Goal: Task Accomplishment & Management: Manage account settings

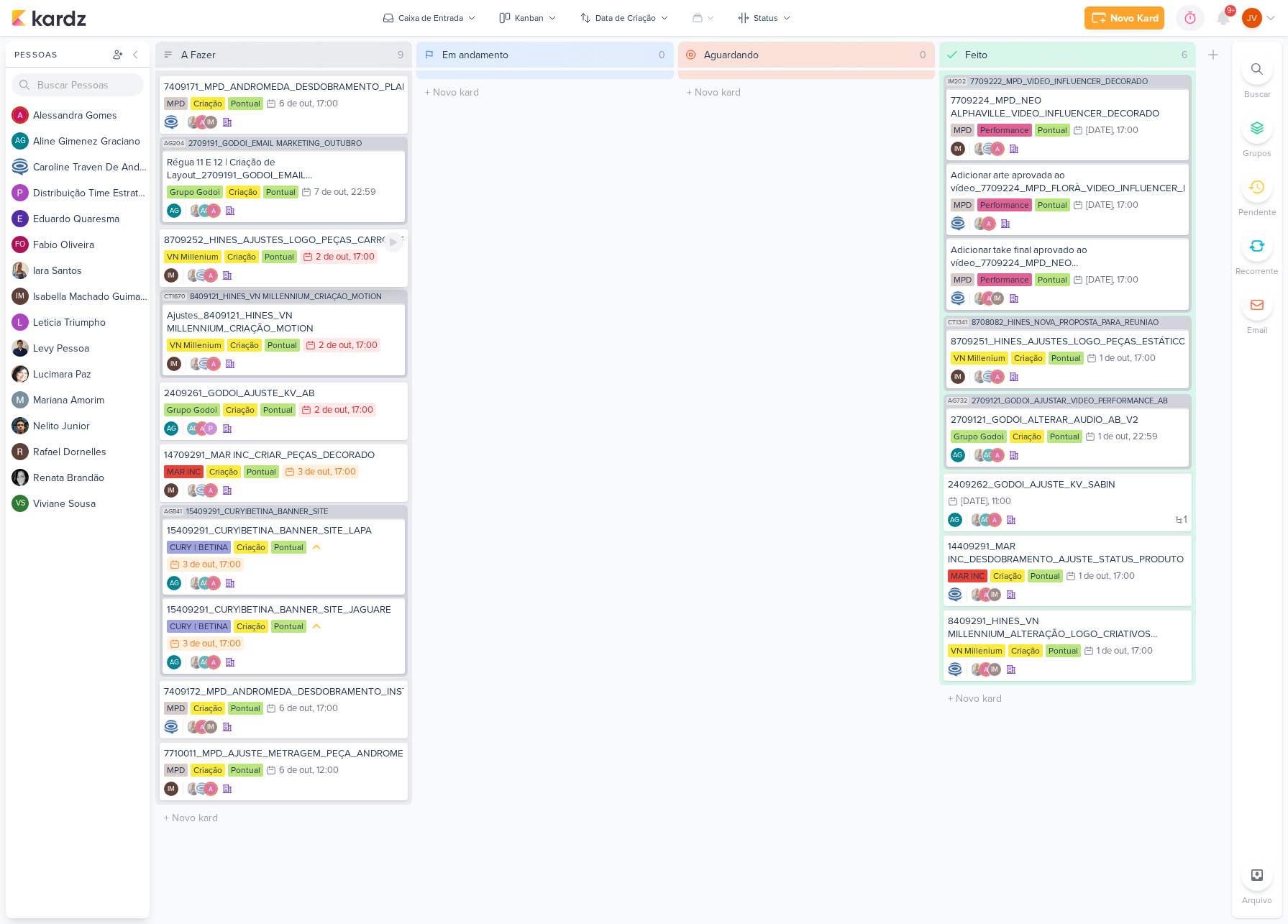
click at [331, 242] on div "8709252_HINES_AJUSTES_LOGO_PEÇAS_CARROSSEL" at bounding box center [284, 240] width 240 height 13
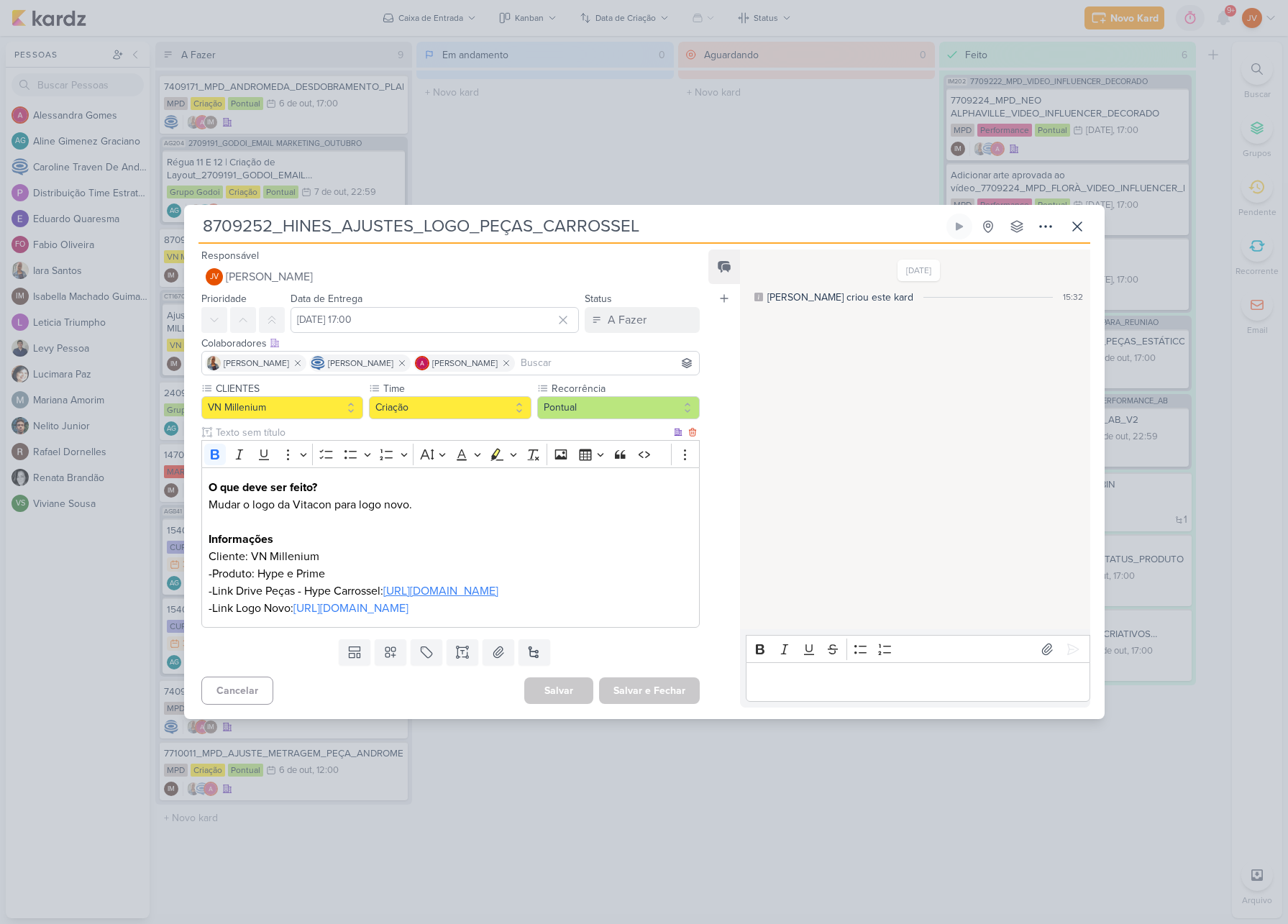
click at [383, 588] on link "[URL][DOMAIN_NAME]" at bounding box center [441, 591] width 115 height 14
click at [1078, 218] on icon at bounding box center [1077, 226] width 17 height 17
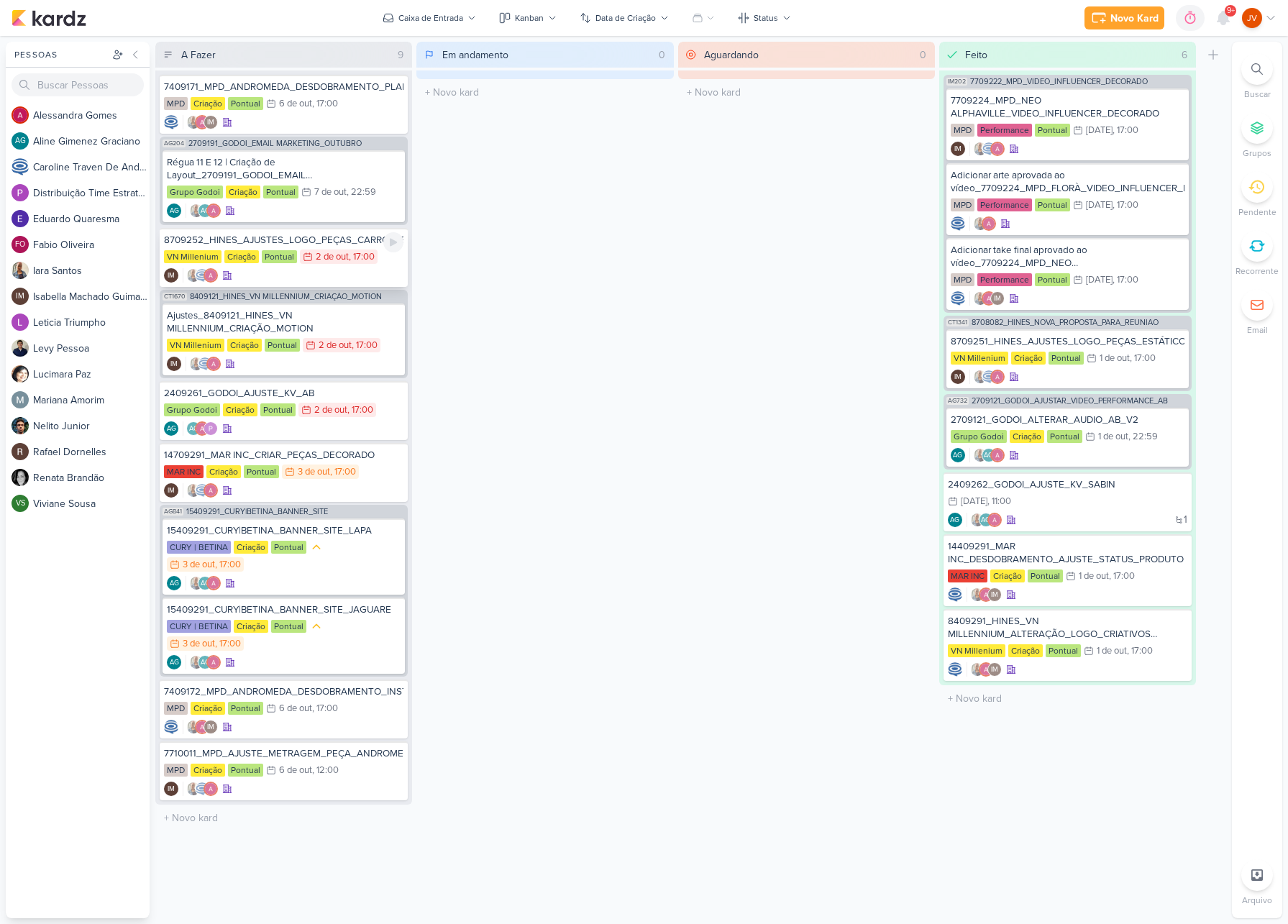
click at [348, 237] on div "8709252_HINES_AJUSTES_LOGO_PEÇAS_CARROSSEL" at bounding box center [284, 240] width 240 height 13
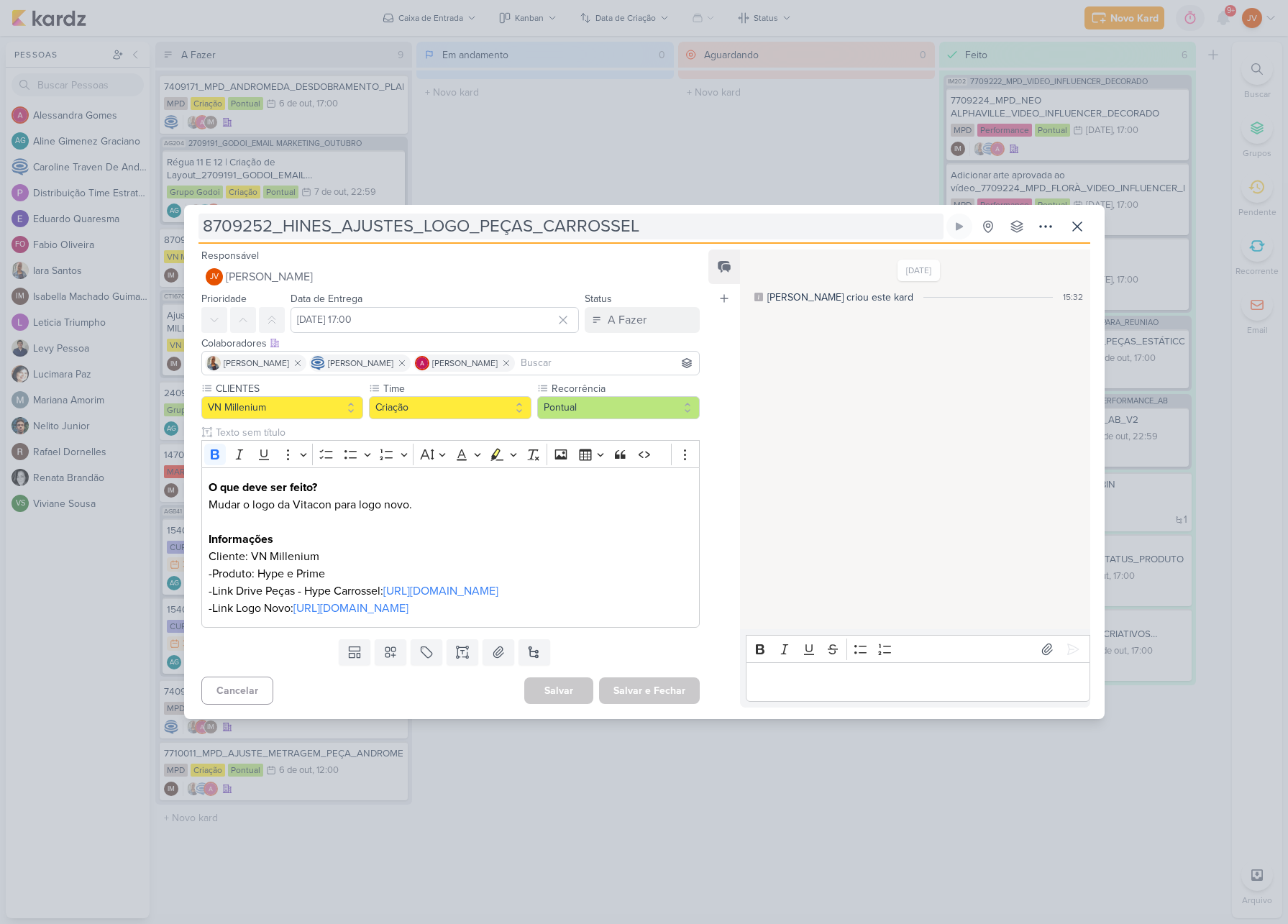
click at [563, 214] on input "8709252_HINES_AJUSTES_LOGO_PEÇAS_CARROSSEL" at bounding box center [571, 226] width 745 height 26
click at [562, 214] on input "8709252_HINES_AJUSTES_LOGO_PEÇAS_CARROSSEL" at bounding box center [571, 226] width 745 height 26
click at [557, 214] on input "8709252_HINES_AJUSTES_LOGO_PEÇAS_CARROSSEL" at bounding box center [571, 226] width 745 height 26
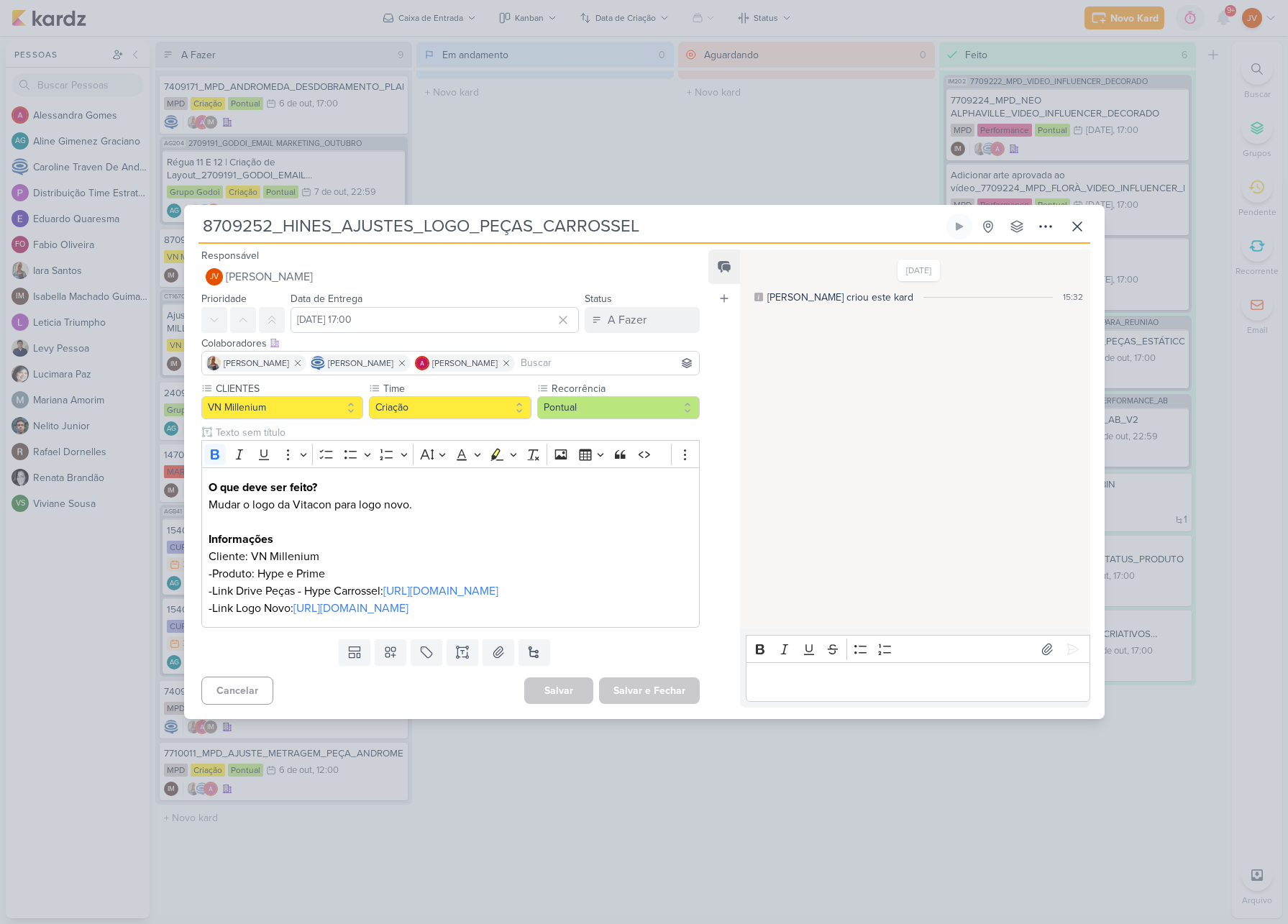
click at [671, 214] on input "8709252_HINES_AJUSTES_LOGO_PEÇAS_CARROSSEL" at bounding box center [571, 226] width 745 height 26
click at [844, 497] on div "[DATE] [PERSON_NAME] criou este kard 15:32" at bounding box center [914, 440] width 348 height 378
click at [552, 214] on input "8709252_HINES_AJUSTES_LOGO_PEÇAS_CARROSSEL" at bounding box center [571, 226] width 745 height 26
click at [554, 214] on input "8709252_HINES_AJUSTES_LOGO_PEÇAS_CARROSSEL" at bounding box center [571, 226] width 745 height 26
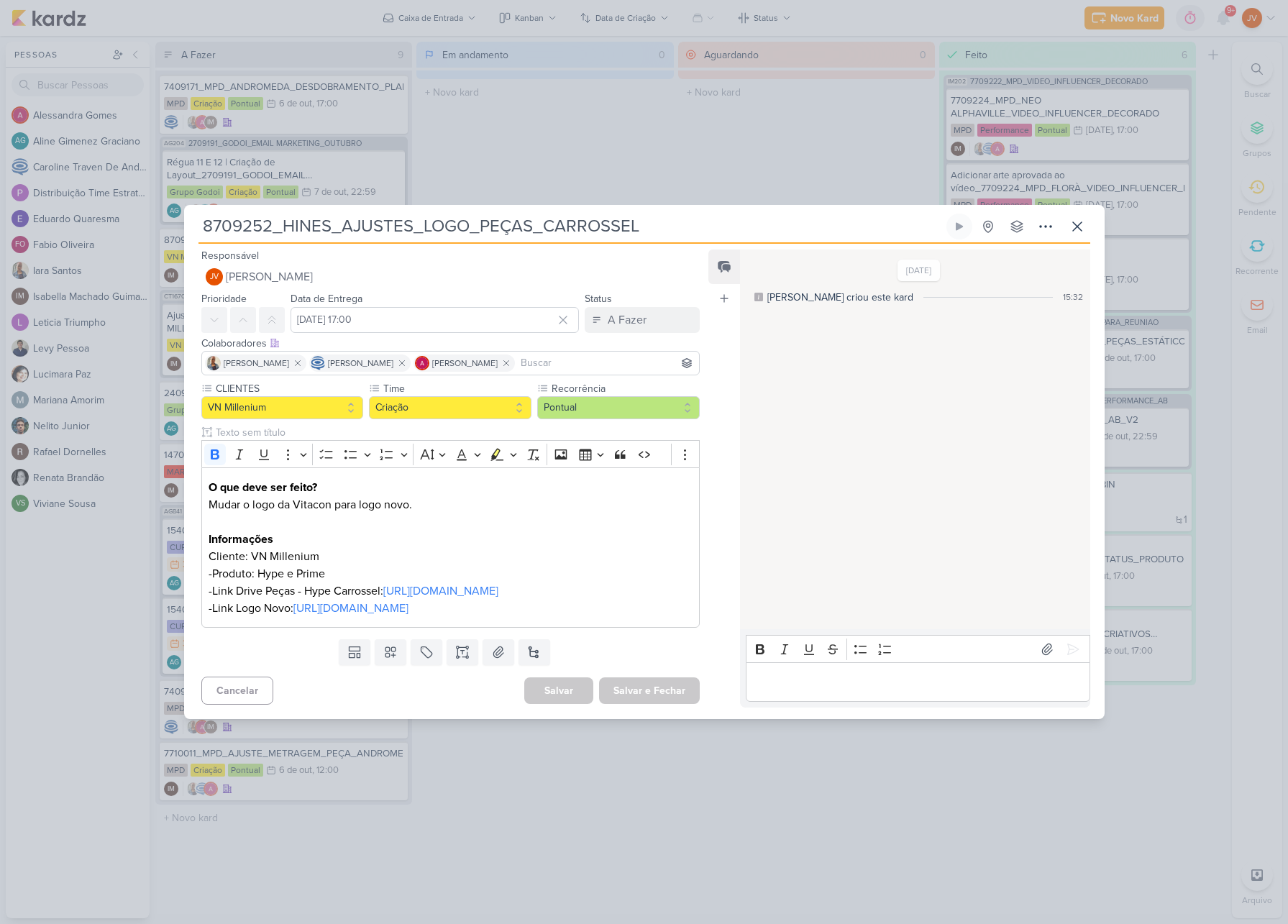
click at [794, 129] on div "8709252_HINES_AJUSTES_LOGO_PEÇAS_CARROSSEL" at bounding box center [644, 462] width 1288 height 924
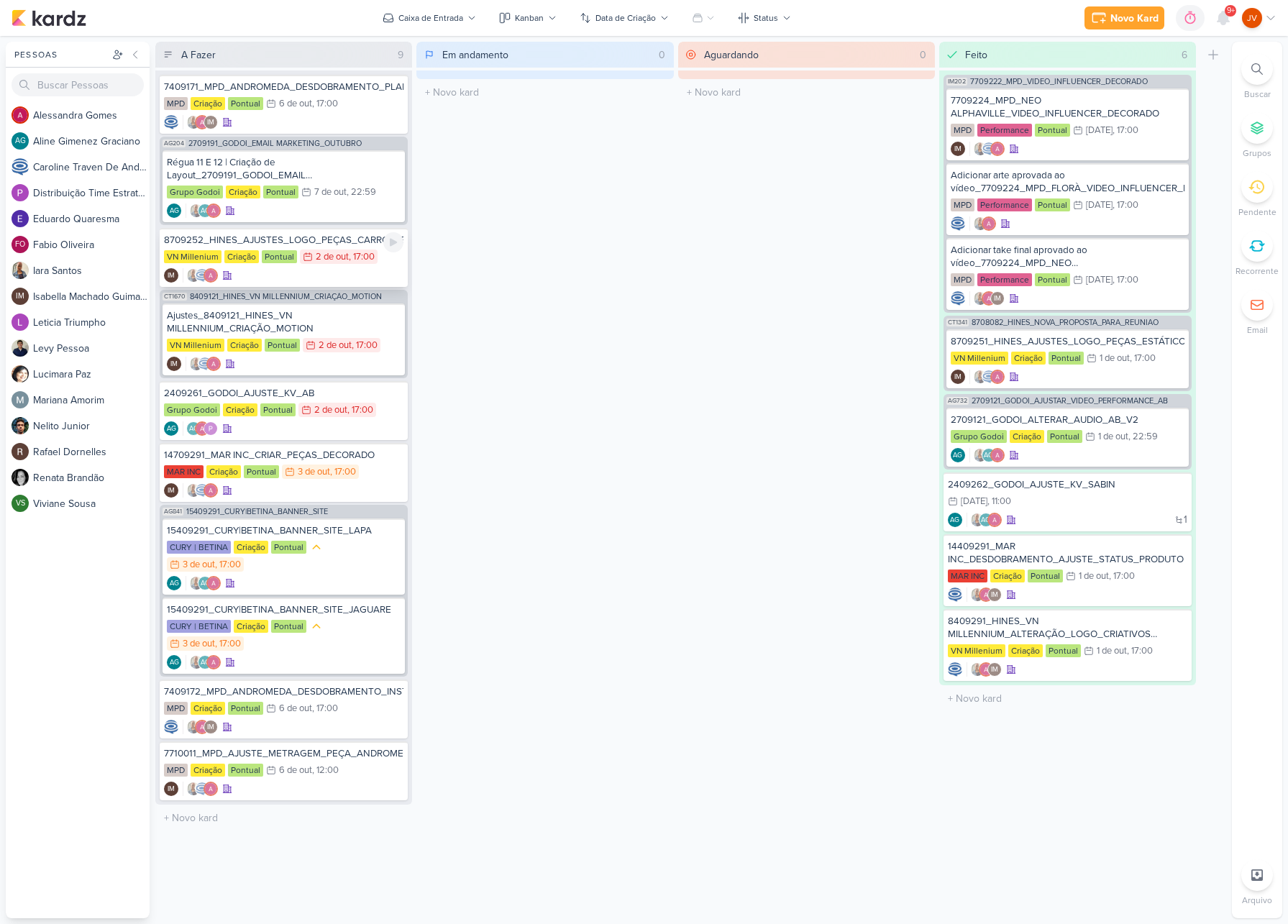
click at [292, 244] on div "8709252_HINES_AJUSTES_LOGO_PEÇAS_CARROSSEL" at bounding box center [284, 240] width 240 height 13
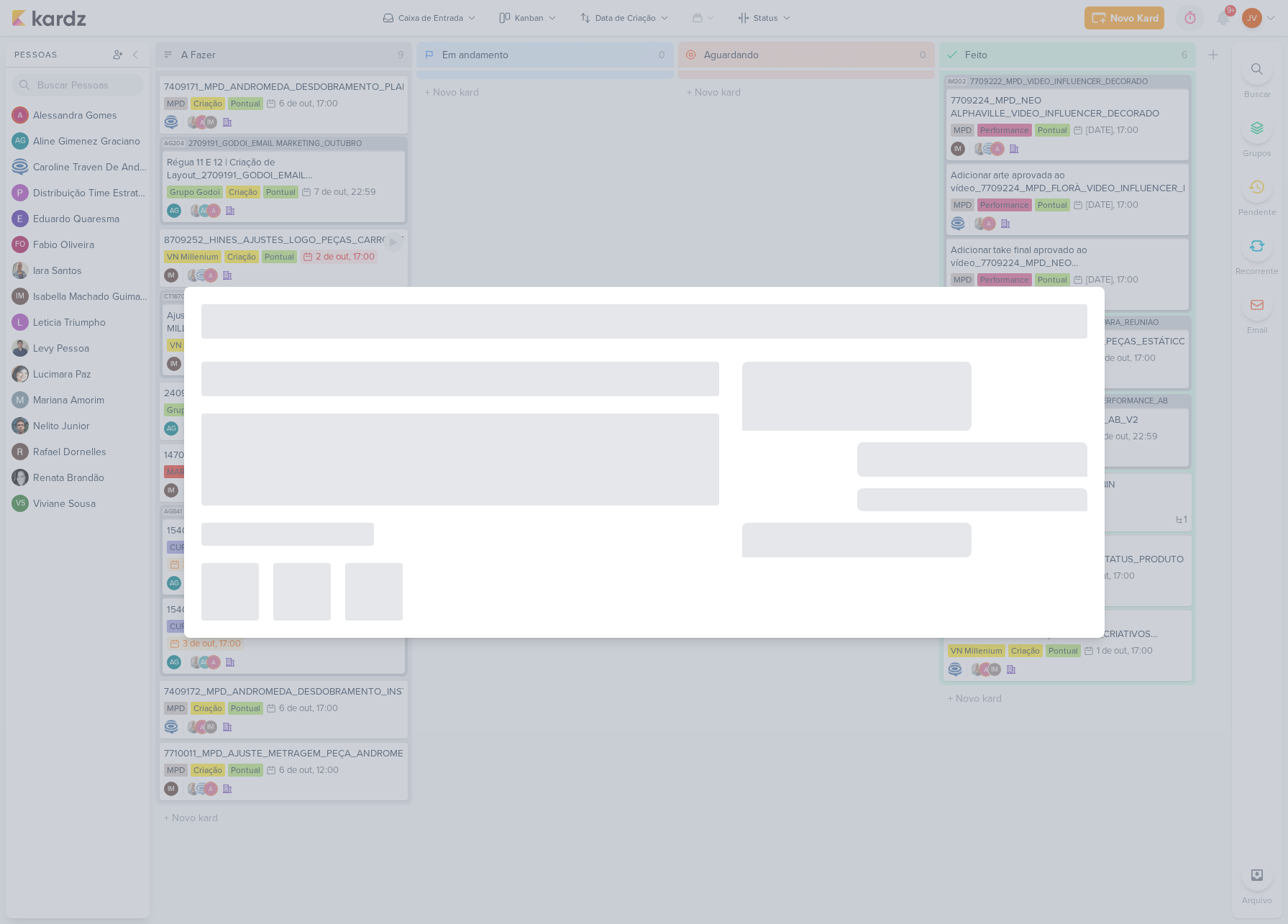
click at [292, 244] on div at bounding box center [644, 462] width 1288 height 924
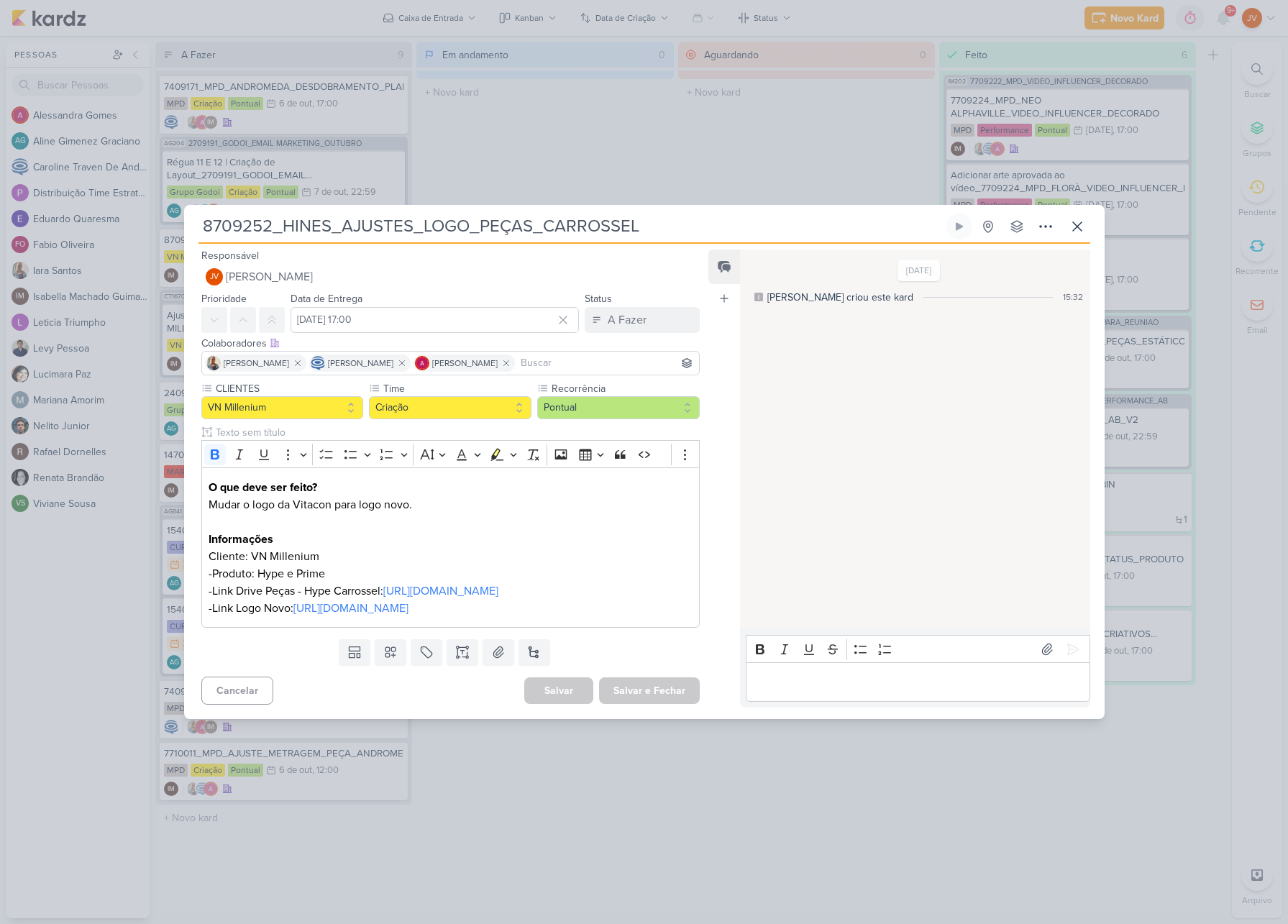
click at [795, 691] on p "Editor editing area: main" at bounding box center [918, 682] width 329 height 17
click at [1066, 642] on icon at bounding box center [1073, 649] width 14 height 14
click at [629, 311] on div "A Fazer" at bounding box center [627, 319] width 39 height 17
click at [618, 393] on div "Aguardando" at bounding box center [626, 400] width 55 height 15
click at [651, 704] on button "Salvar e Fechar" at bounding box center [649, 690] width 101 height 27
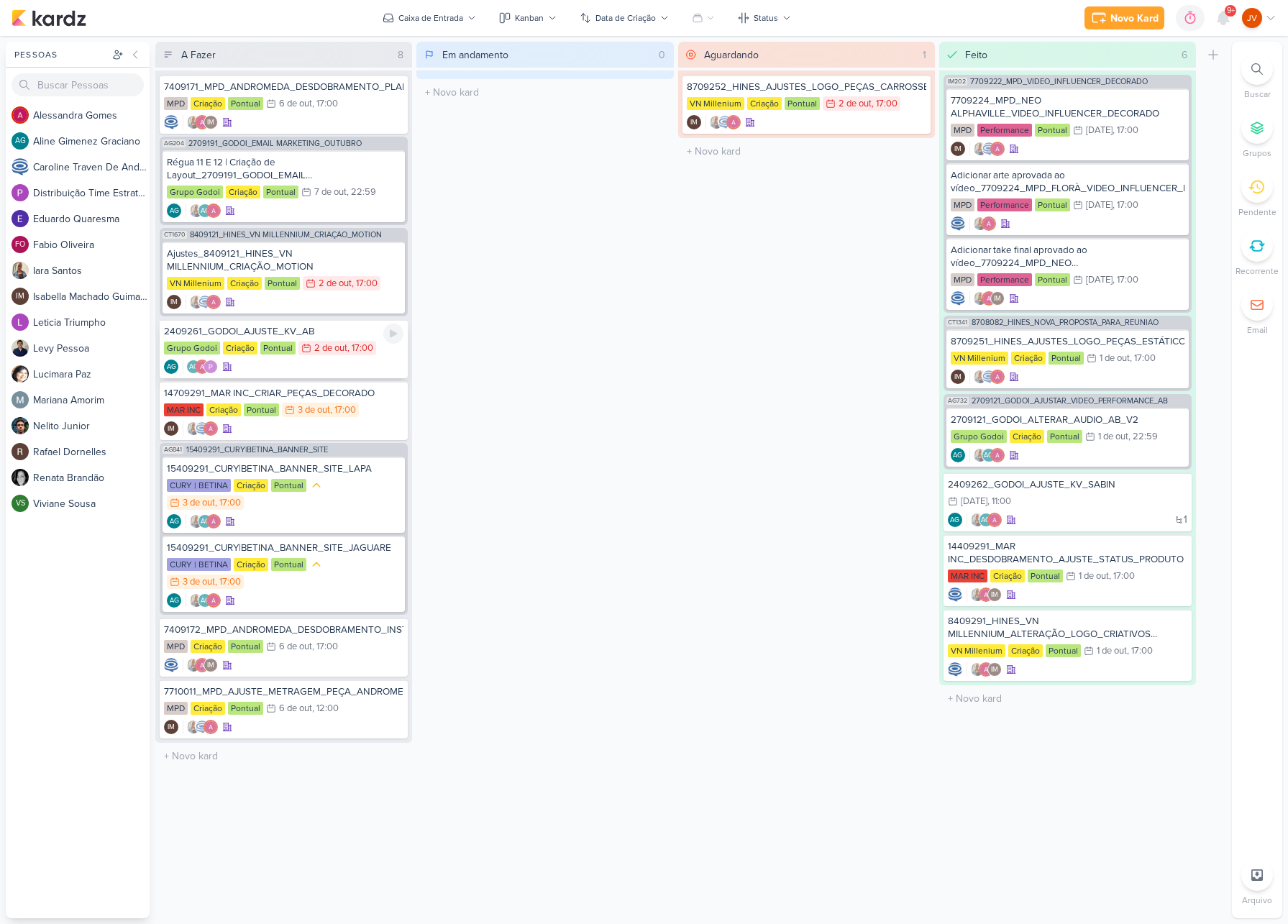
click at [319, 331] on div "2409261_GODOI_AJUSTE_KV_AB" at bounding box center [284, 332] width 240 height 13
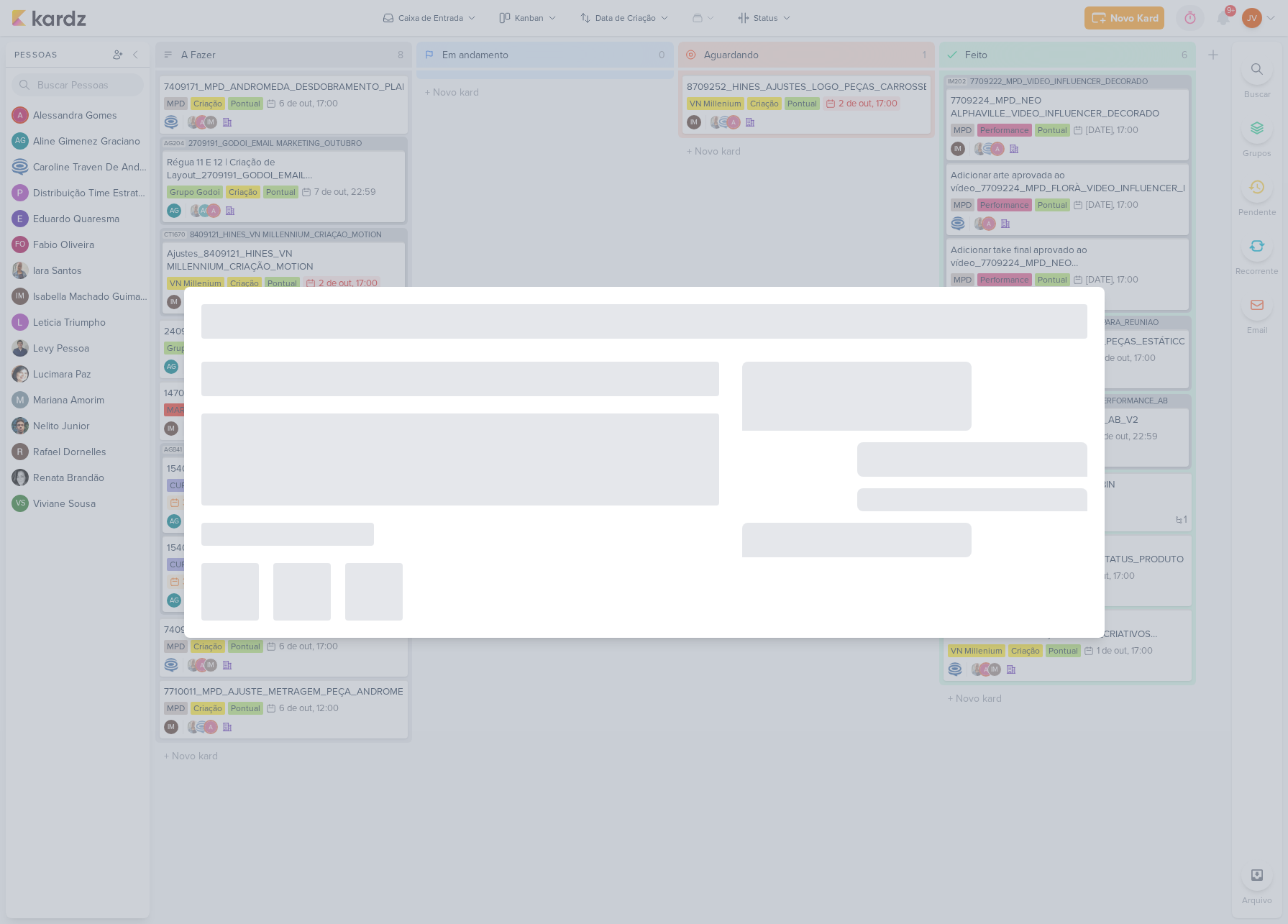
type input "2409261_GODOI_AJUSTE_KV_AB"
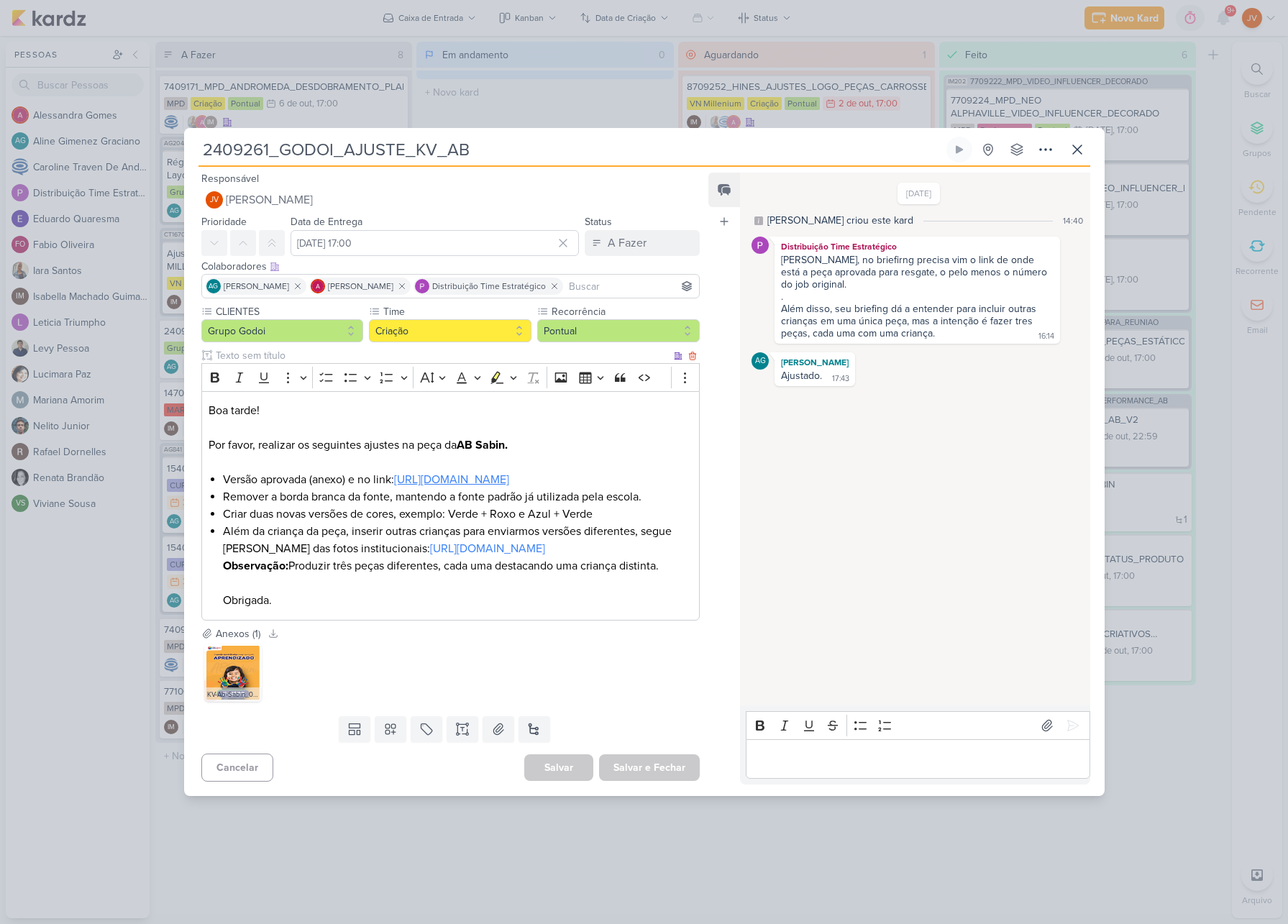
click at [509, 472] on link "[URL][DOMAIN_NAME]" at bounding box center [452, 479] width 115 height 14
click at [241, 682] on img at bounding box center [233, 673] width 58 height 58
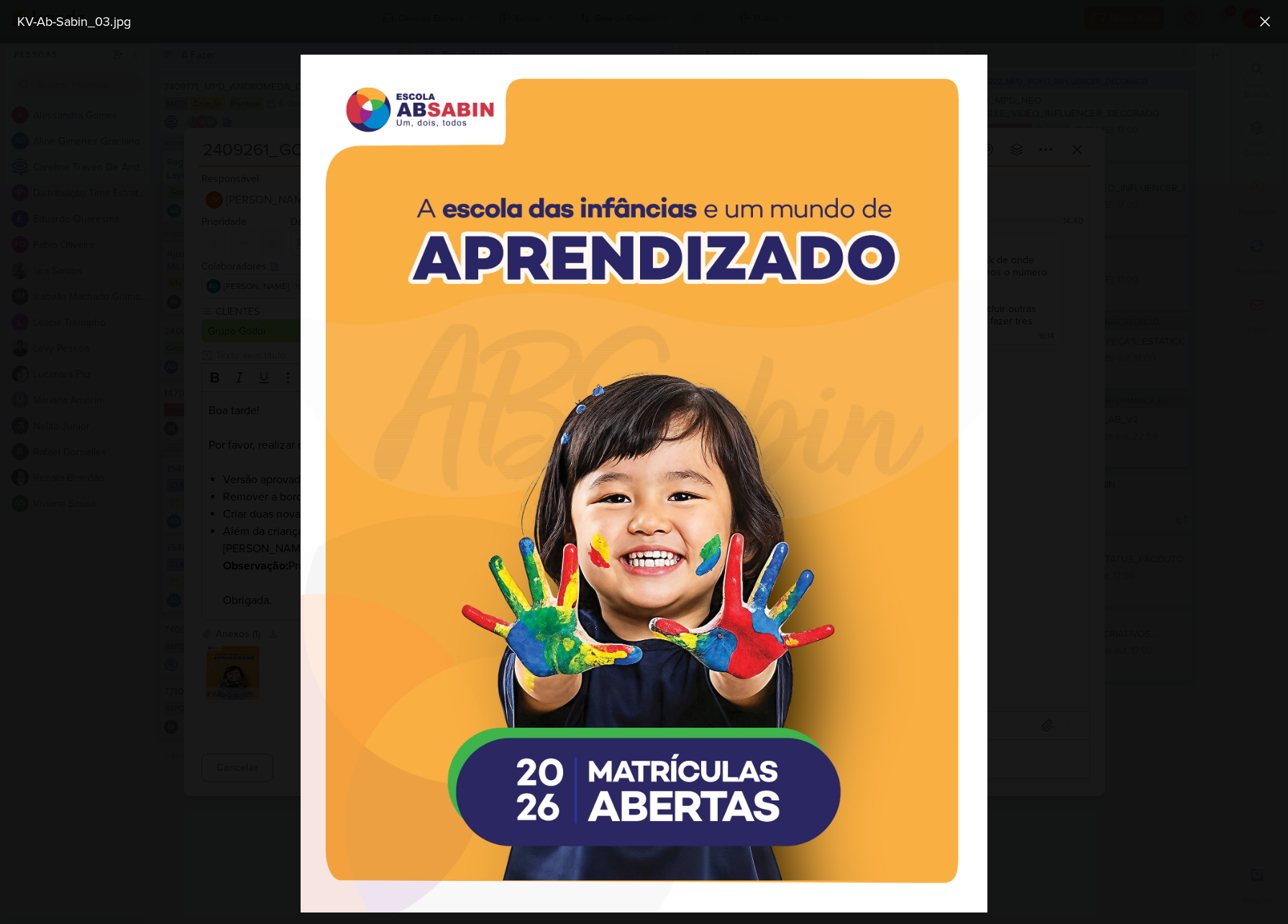
click at [1103, 514] on div at bounding box center [644, 483] width 1288 height 881
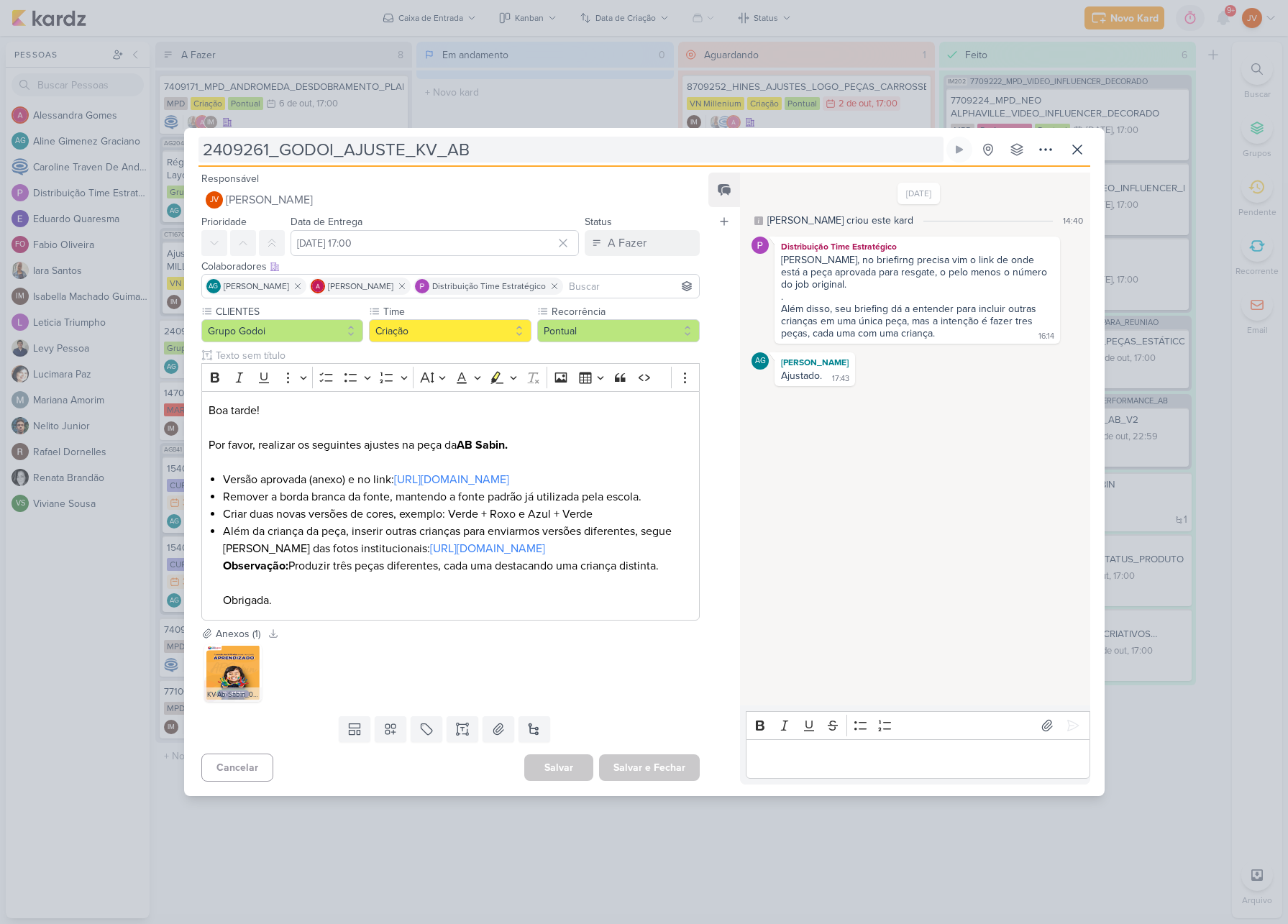
click at [455, 137] on input "2409261_GODOI_AJUSTE_KV_AB" at bounding box center [571, 149] width 745 height 26
click at [454, 137] on input "2409261_GODOI_AJUSTE_KV_AB" at bounding box center [571, 149] width 745 height 26
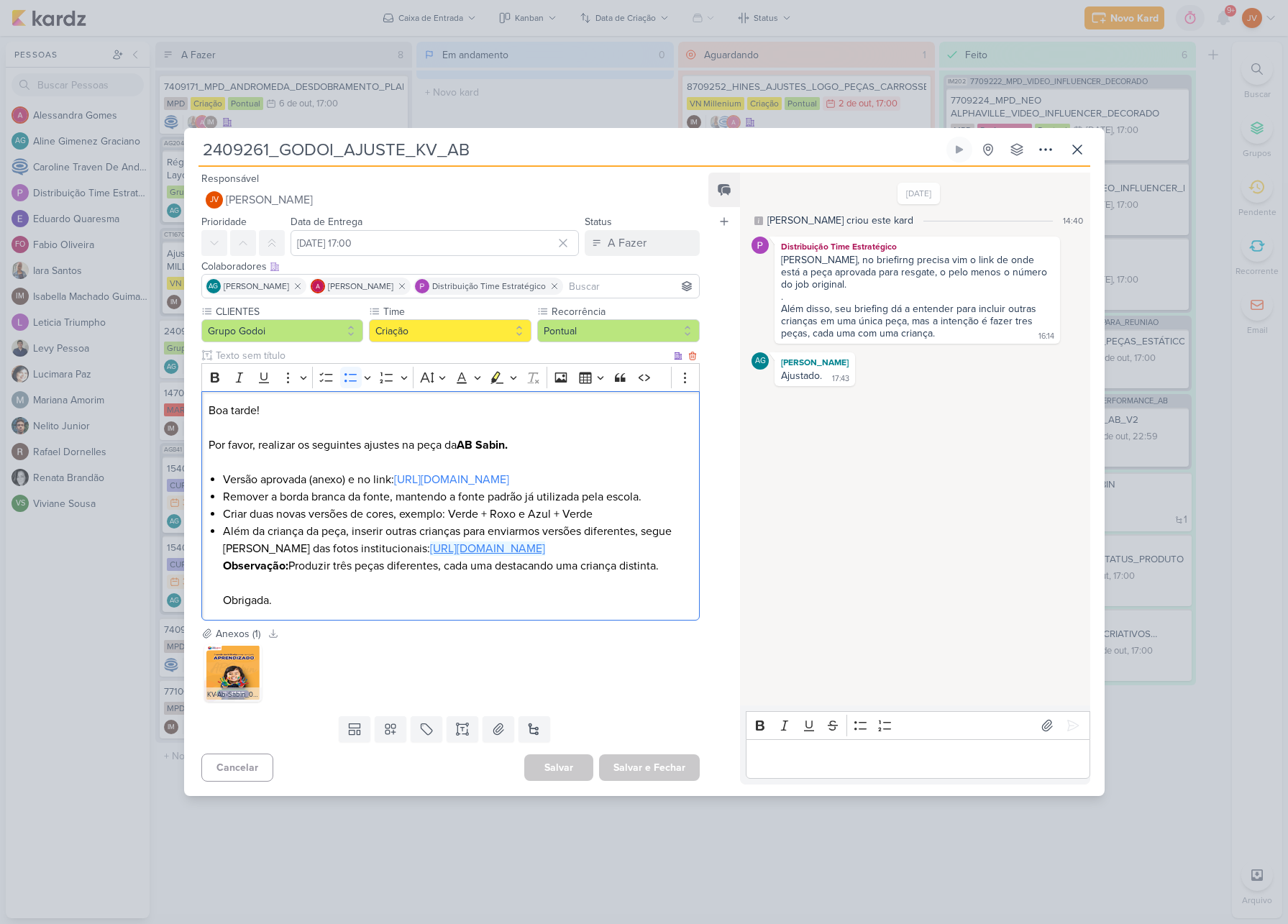
click at [430, 556] on link "[URL][DOMAIN_NAME]" at bounding box center [488, 548] width 115 height 14
